Goal: Information Seeking & Learning: Learn about a topic

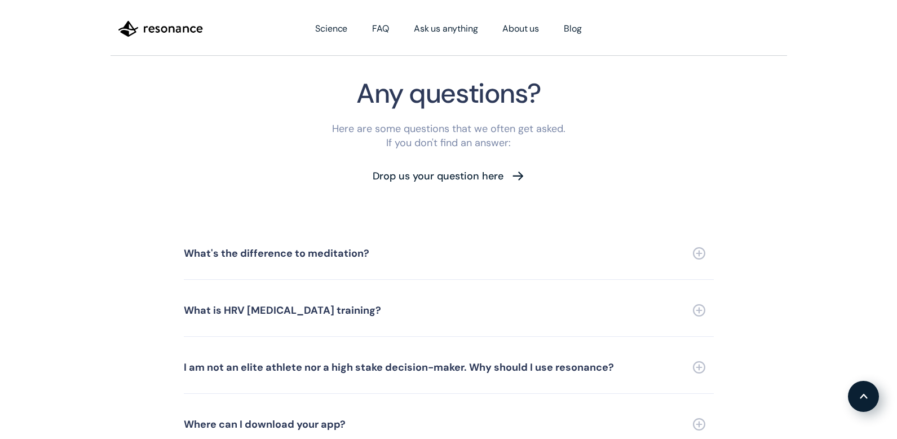
scroll to position [2551, 0]
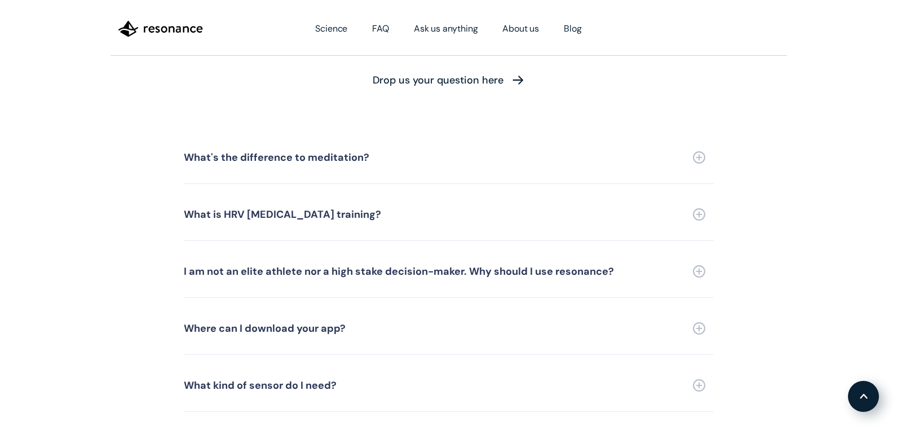
click at [453, 364] on link "What kind of sensor do I need?" at bounding box center [449, 385] width 530 height 52
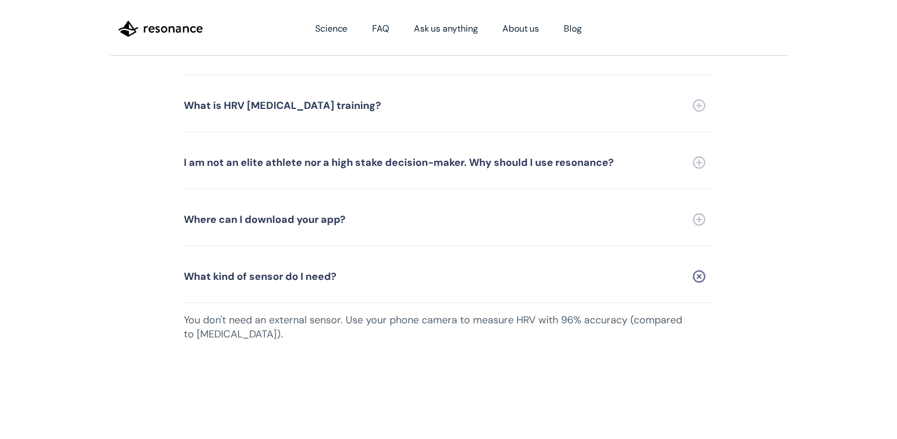
scroll to position [2646, 0]
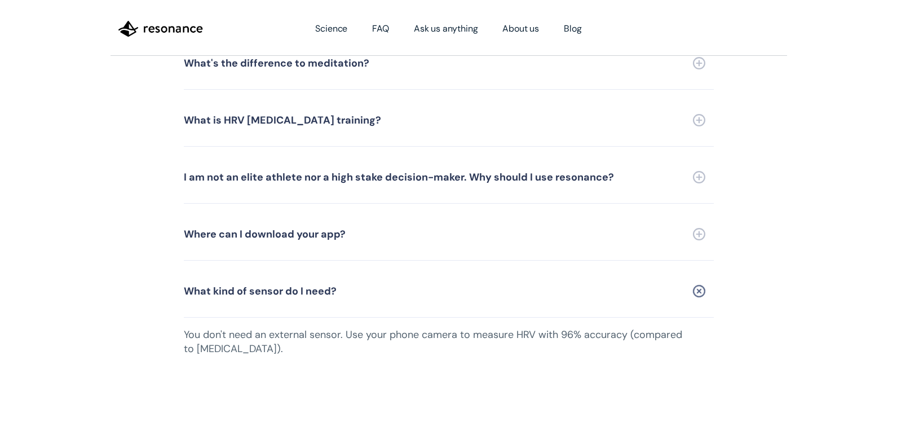
click at [557, 172] on div "I am not an elite athlete nor a high stake decision-maker. Why should I use res…" at bounding box center [399, 177] width 430 height 10
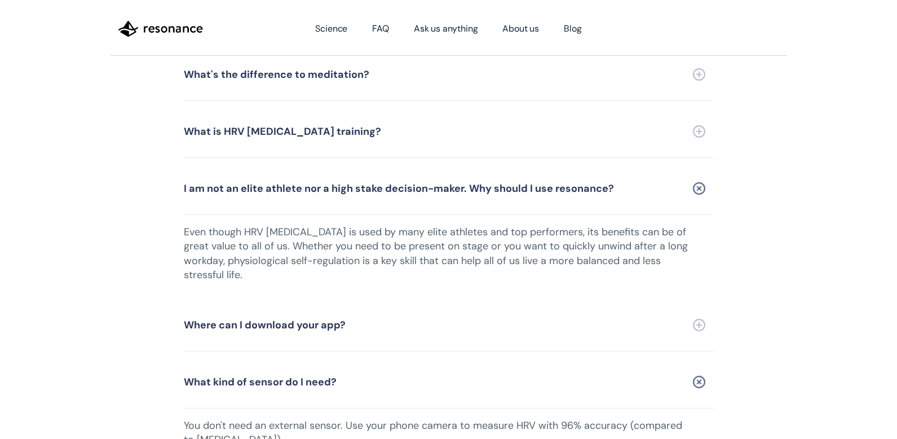
scroll to position [2602, 0]
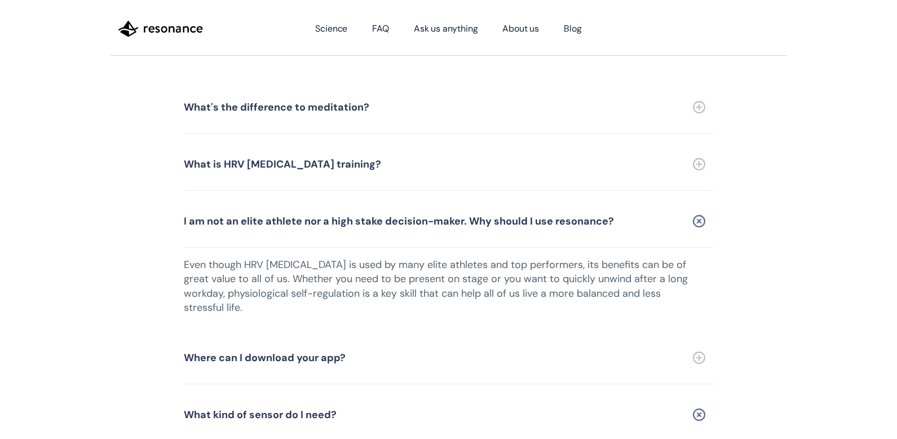
click at [540, 151] on link "What is HRV [MEDICAL_DATA] training?" at bounding box center [449, 164] width 530 height 52
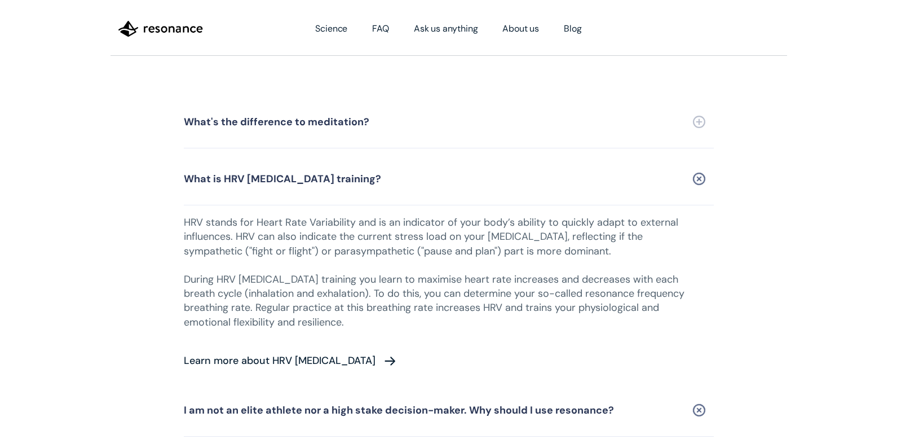
scroll to position [2555, 0]
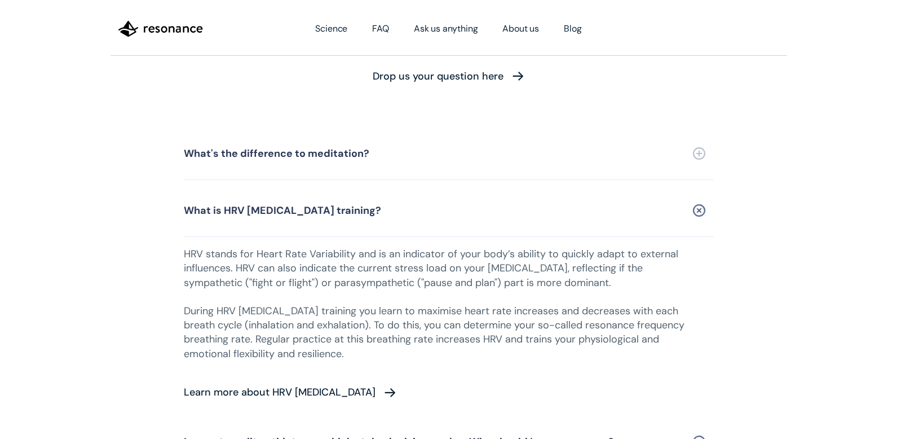
click at [442, 137] on link "What's the difference to meditation?" at bounding box center [449, 153] width 530 height 52
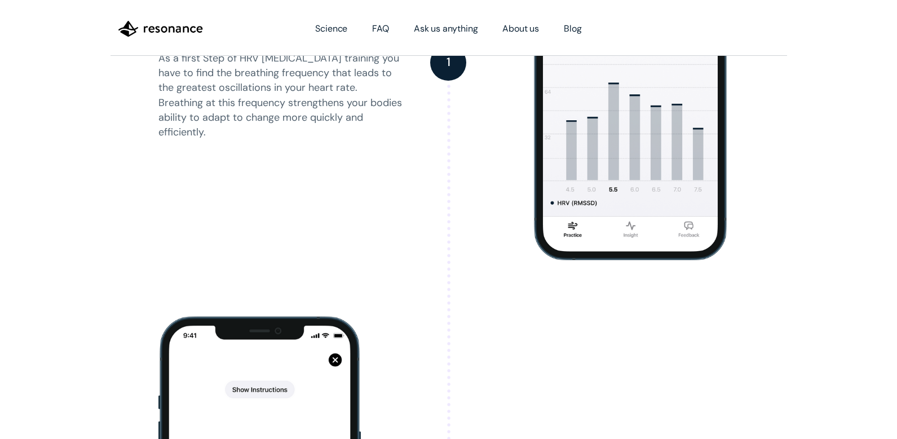
scroll to position [1137, 0]
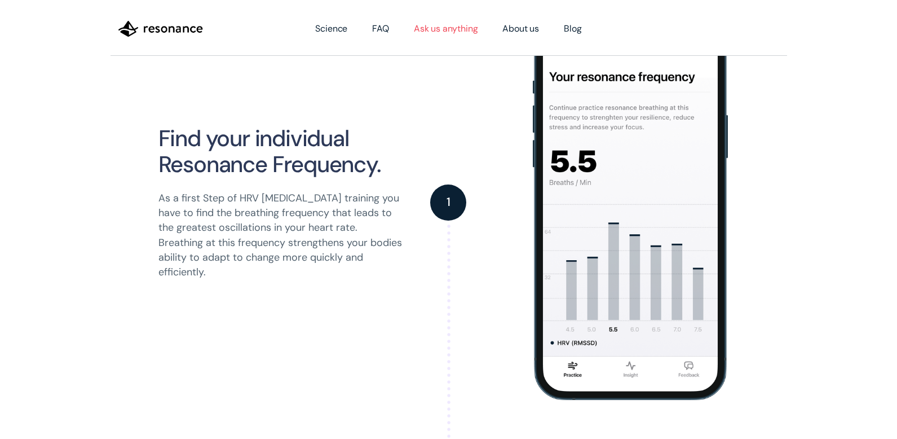
click at [446, 32] on link "Ask us anything" at bounding box center [445, 29] width 89 height 32
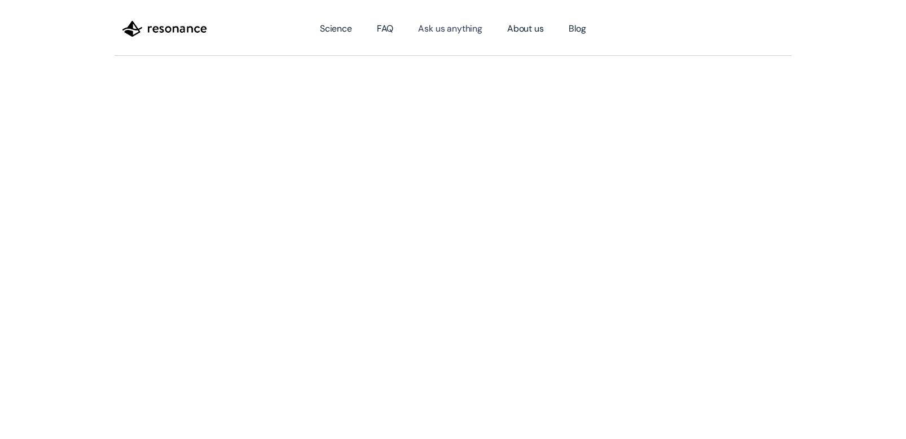
click at [582, 29] on link "Blog" at bounding box center [577, 29] width 42 height 32
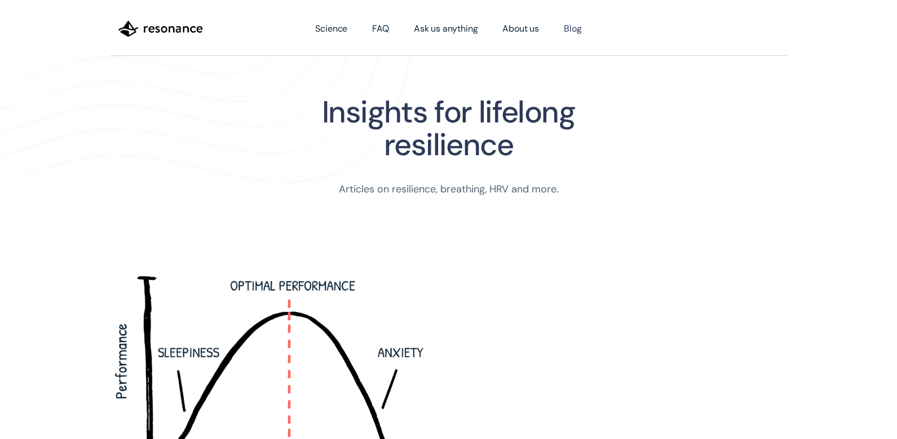
click at [161, 33] on img "home" at bounding box center [160, 28] width 85 height 19
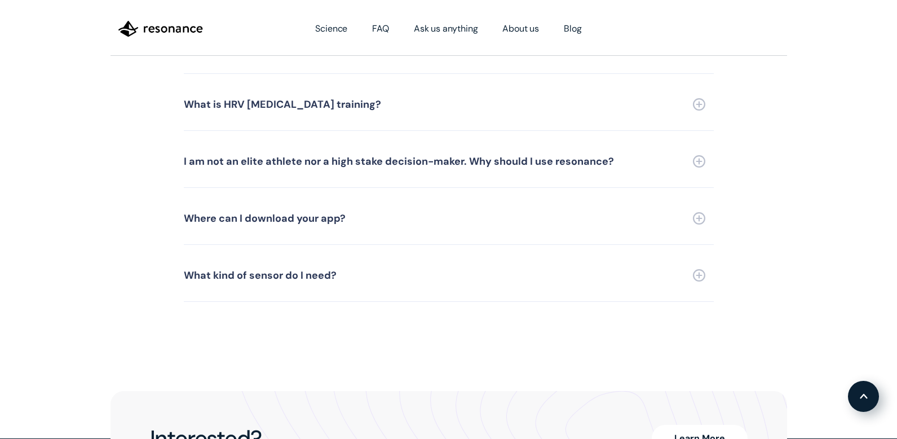
scroll to position [2763, 0]
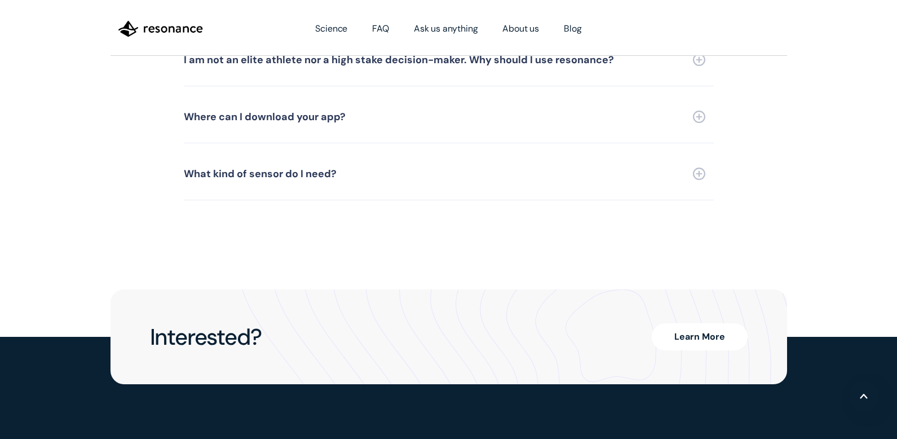
click at [591, 108] on link "Where can I download your app?" at bounding box center [449, 117] width 530 height 52
